Goal: Navigation & Orientation: Find specific page/section

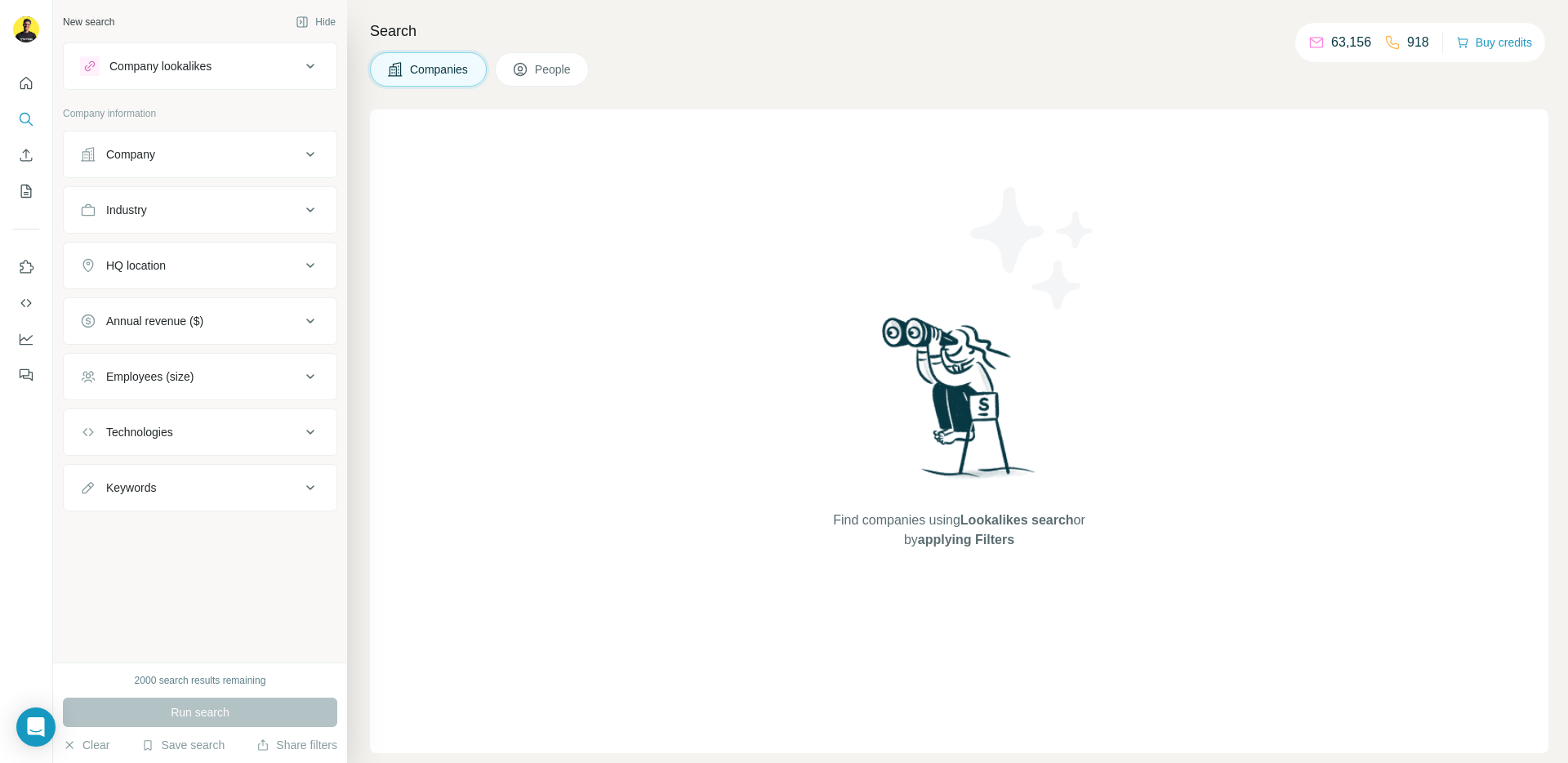
click at [1385, 44] on icon at bounding box center [1391, 42] width 13 height 13
click at [27, 35] on img at bounding box center [26, 29] width 26 height 26
click at [517, 94] on div "Search Companies People Find companies using Lookalikes search or by applying F…" at bounding box center [957, 382] width 1221 height 763
click at [555, 70] on span "People" at bounding box center [554, 69] width 38 height 16
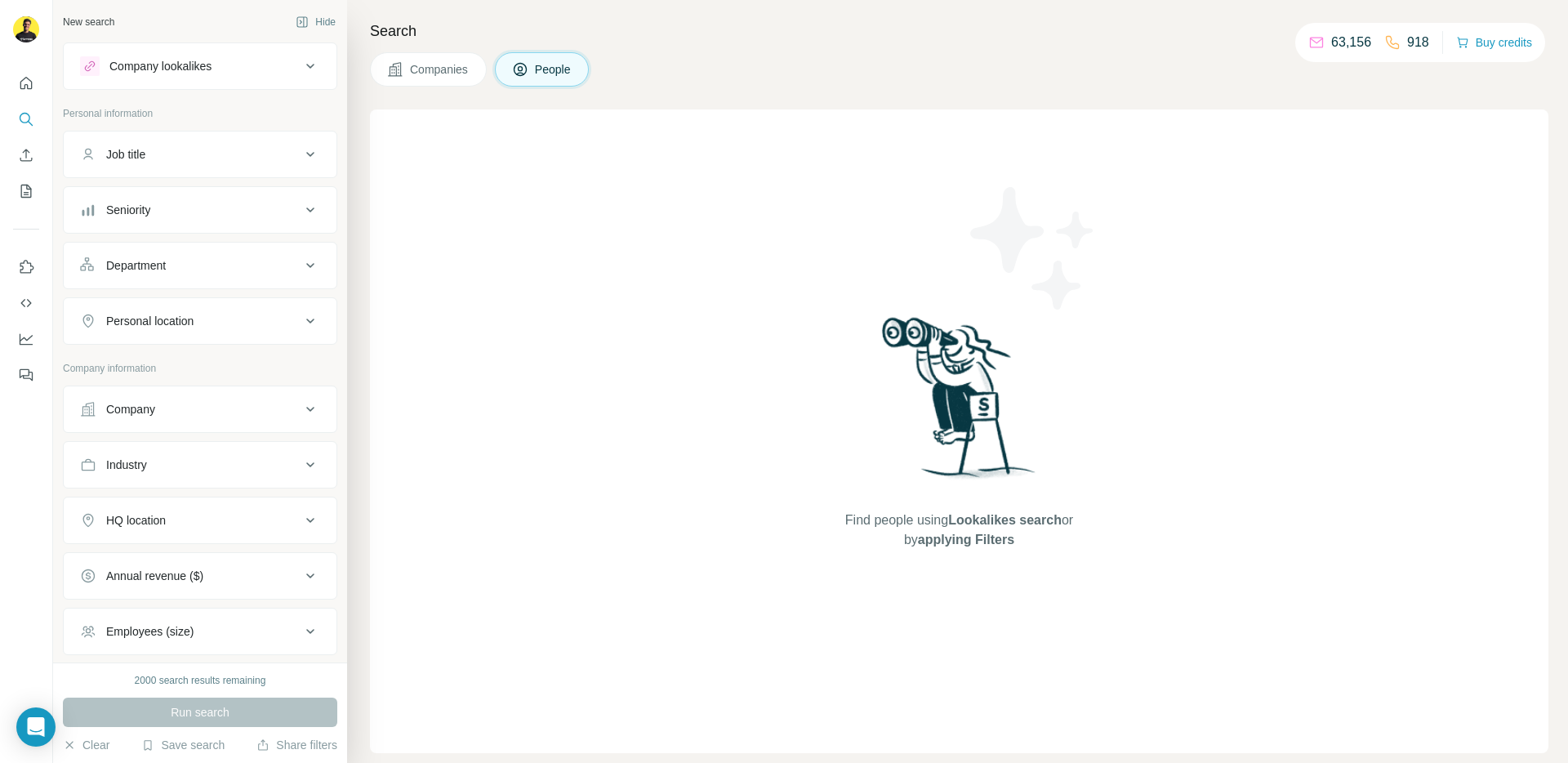
click at [438, 72] on span "Companies" at bounding box center [440, 69] width 60 height 16
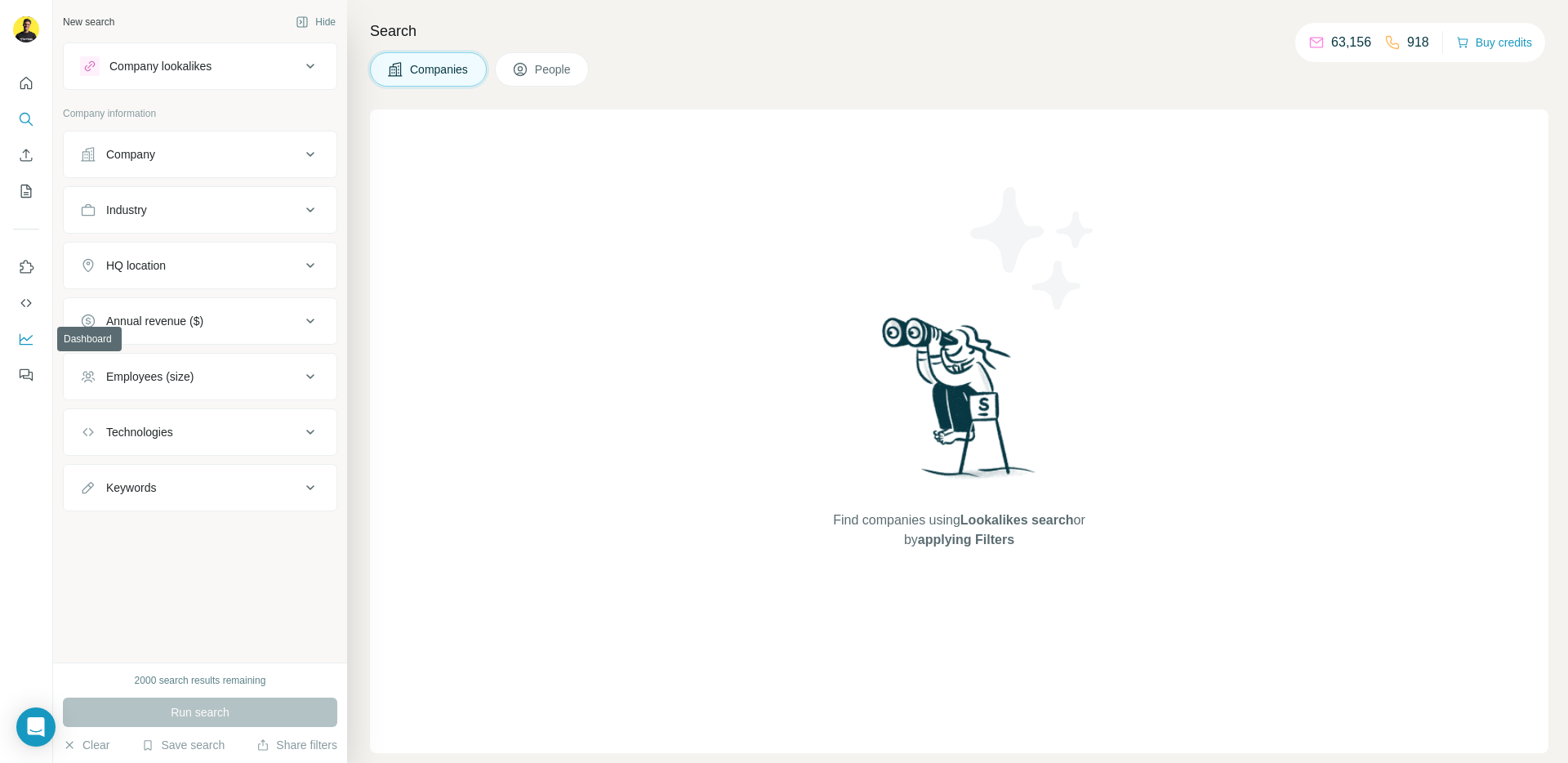
click at [33, 337] on icon "Dashboard" at bounding box center [26, 339] width 16 height 16
